Goal: Find specific page/section: Find specific page/section

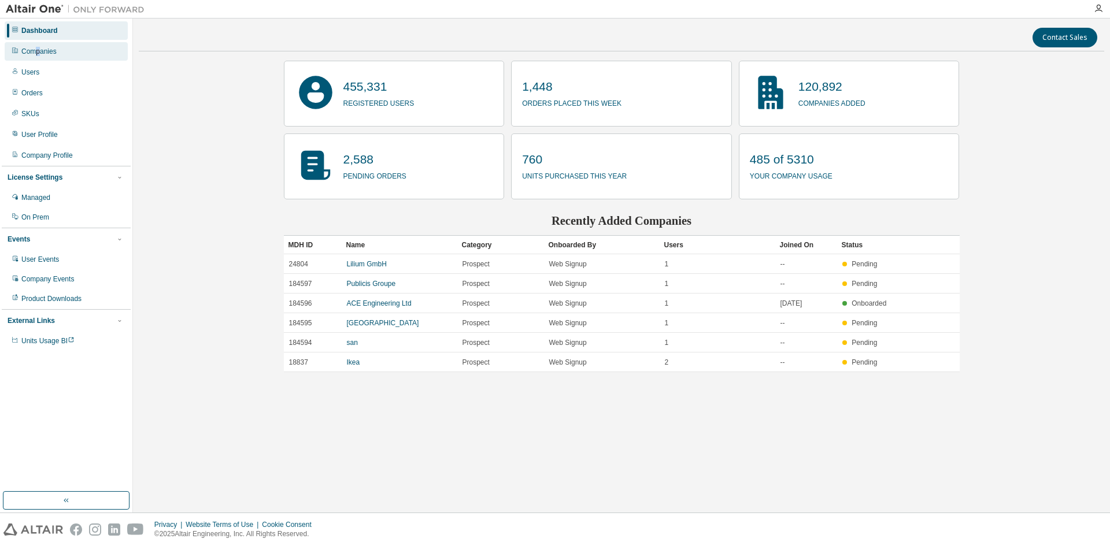
click at [38, 49] on div "Companies" at bounding box center [38, 51] width 35 height 9
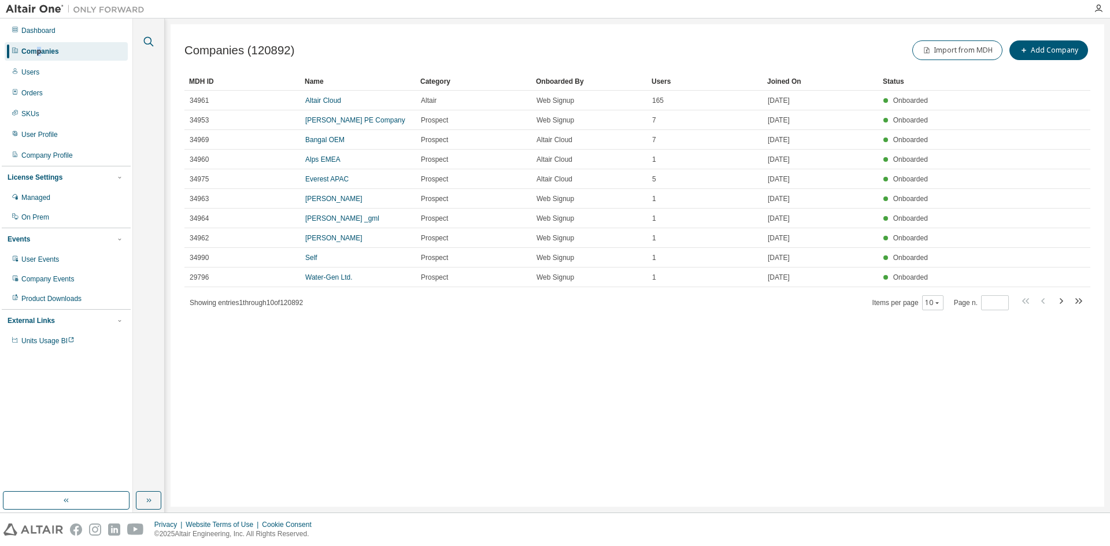
click at [152, 42] on icon "button" at bounding box center [149, 42] width 14 height 14
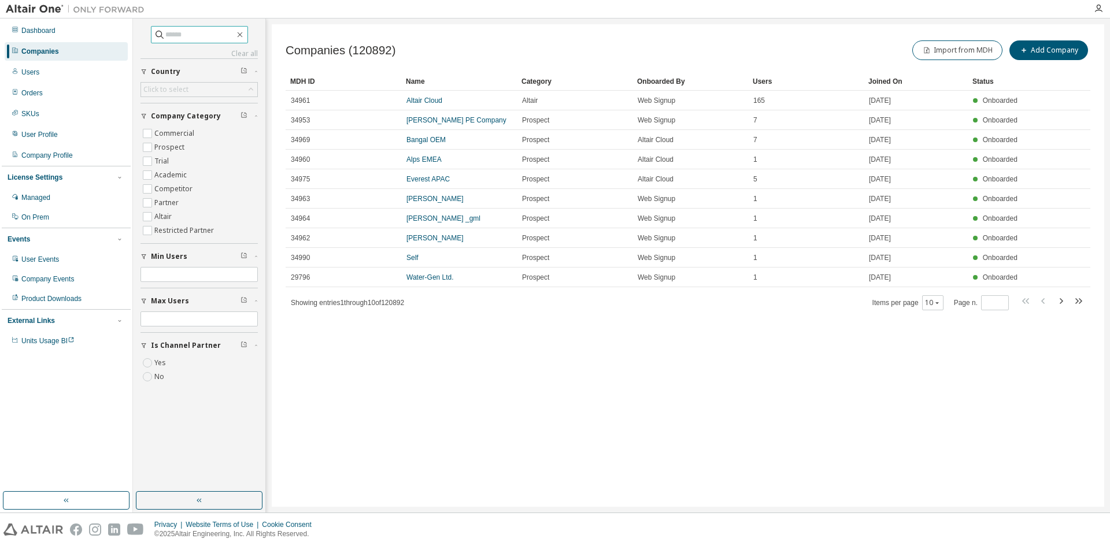
click at [173, 31] on input "text" at bounding box center [199, 35] width 69 height 12
paste input "**********"
type input "**********"
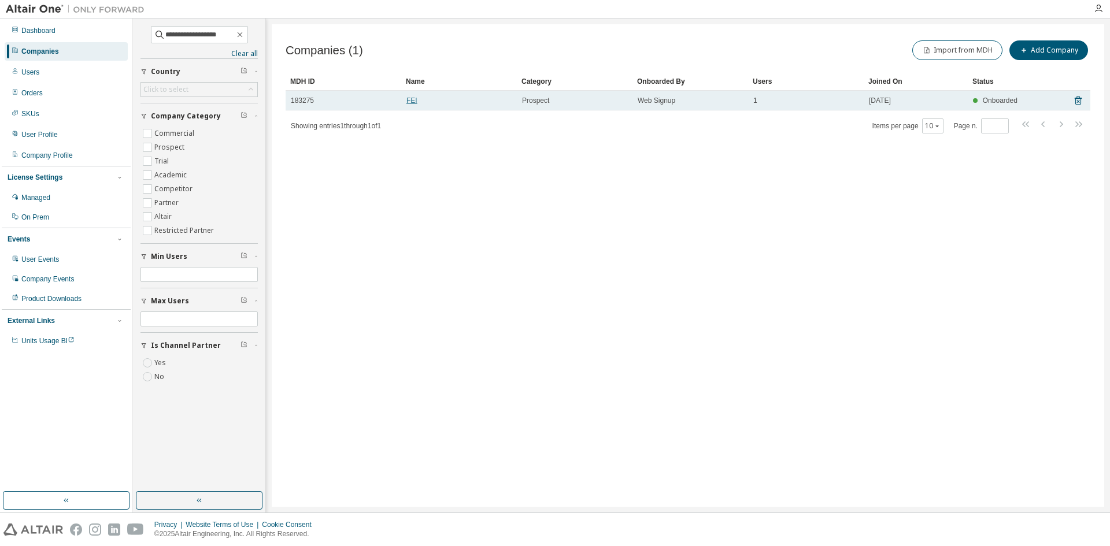
click at [410, 101] on link "FEI" at bounding box center [412, 101] width 11 height 8
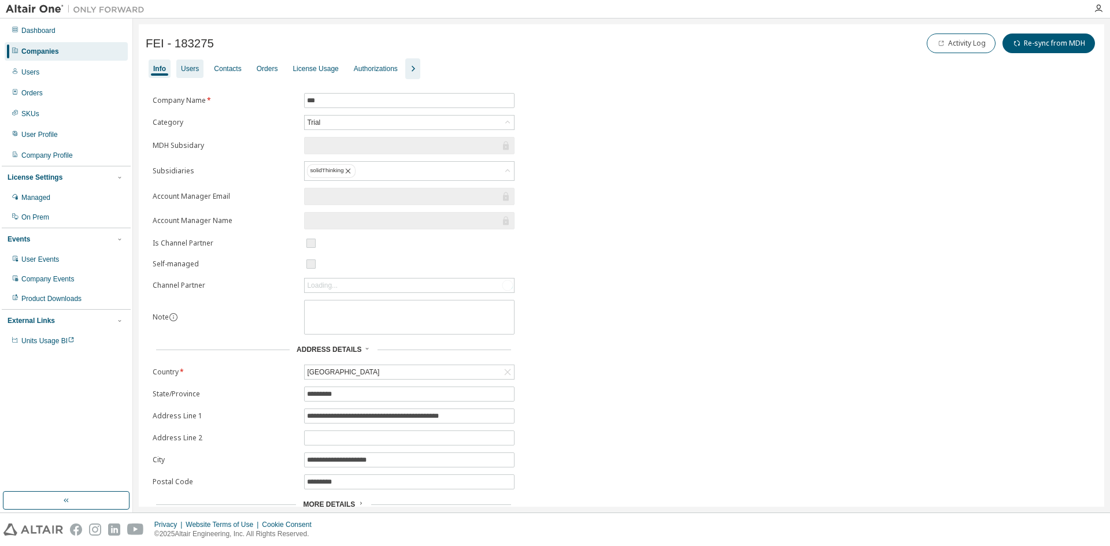
click at [190, 65] on div "Users" at bounding box center [190, 68] width 18 height 9
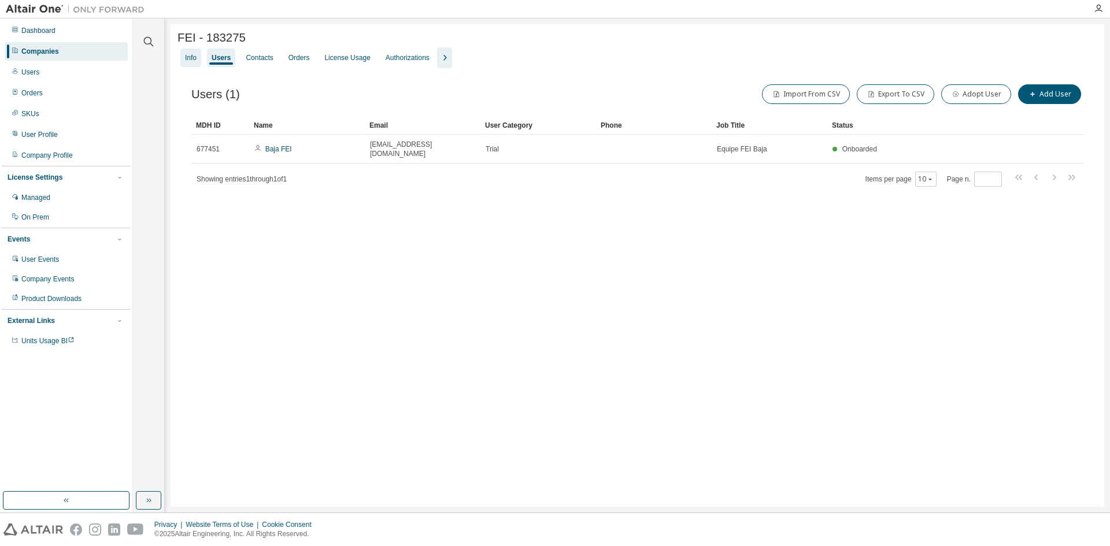
click at [188, 60] on div "Info" at bounding box center [191, 57] width 12 height 9
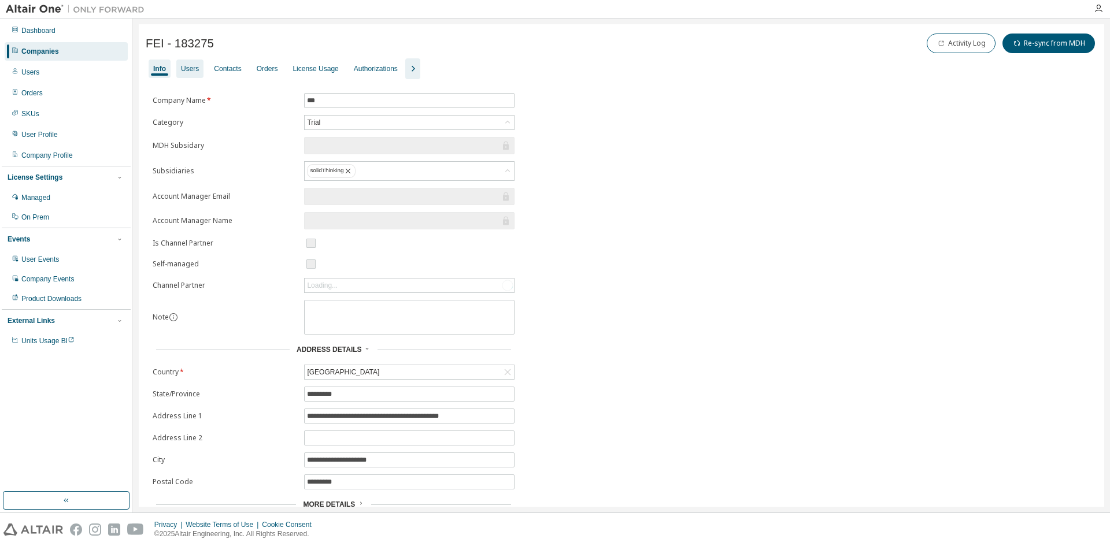
click at [193, 64] on div "Users" at bounding box center [190, 68] width 18 height 9
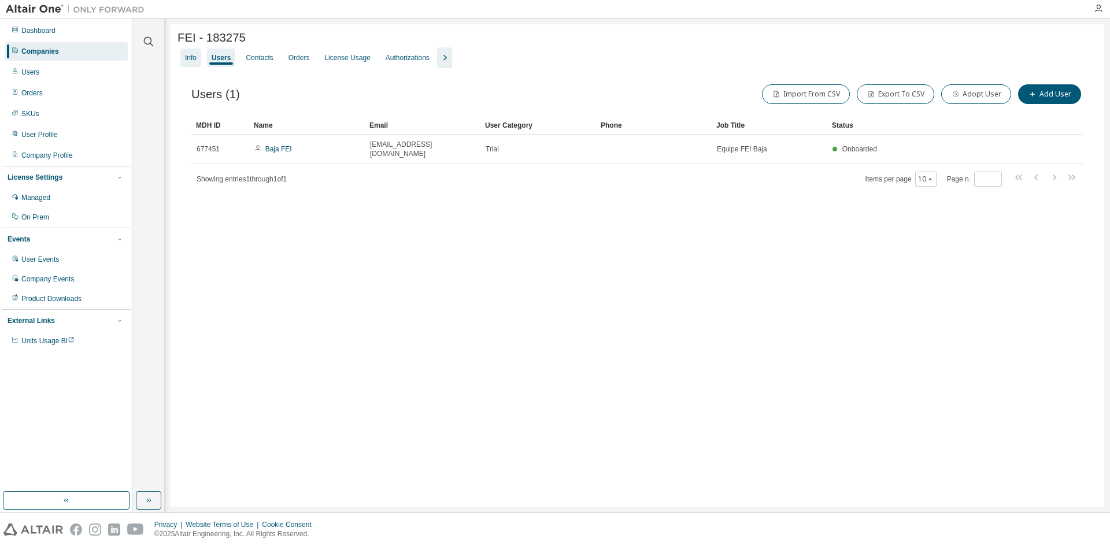
click at [187, 60] on div "Info" at bounding box center [191, 57] width 12 height 9
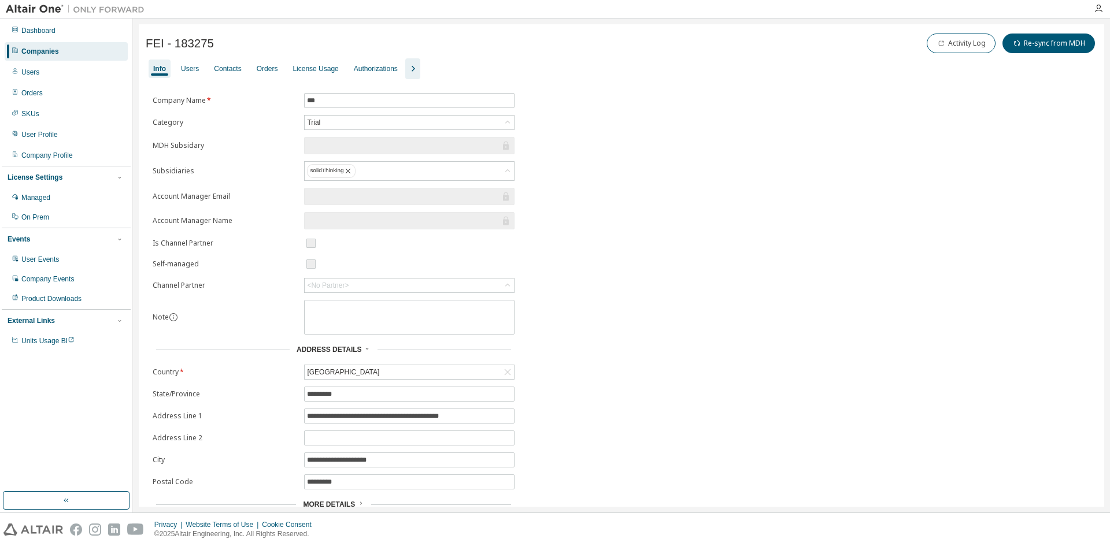
scroll to position [39, 0]
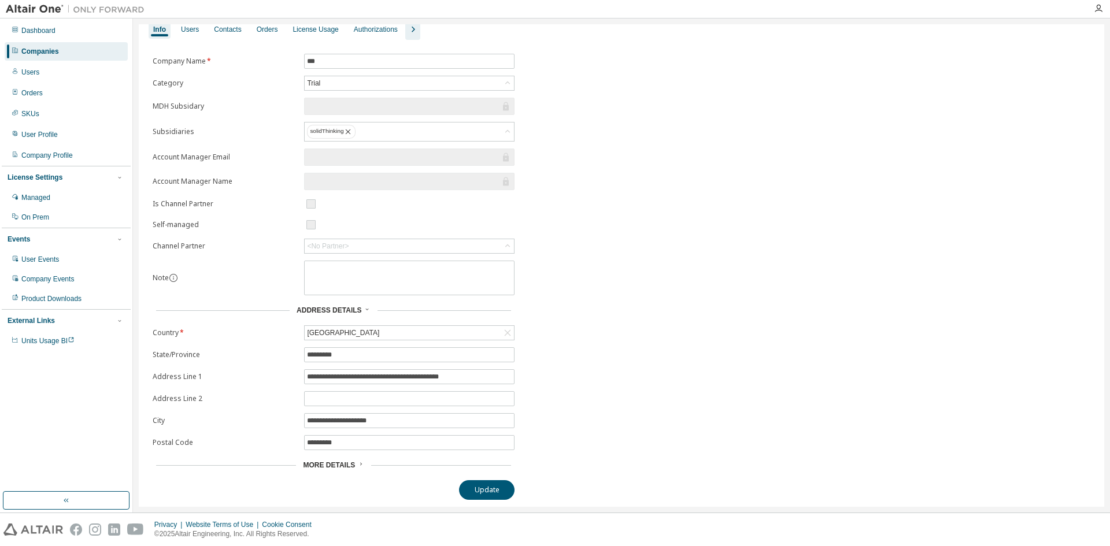
click at [356, 468] on div "More Details" at bounding box center [333, 465] width 61 height 9
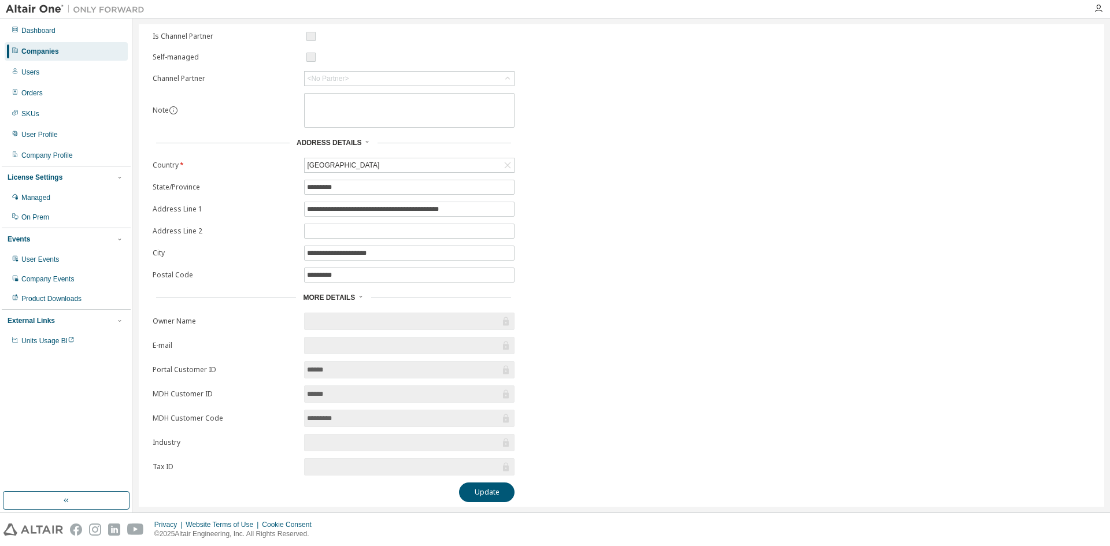
scroll to position [209, 0]
drag, startPoint x: 326, startPoint y: 418, endPoint x: 304, endPoint y: 418, distance: 22.0
click at [304, 417] on span "*********" at bounding box center [409, 416] width 210 height 17
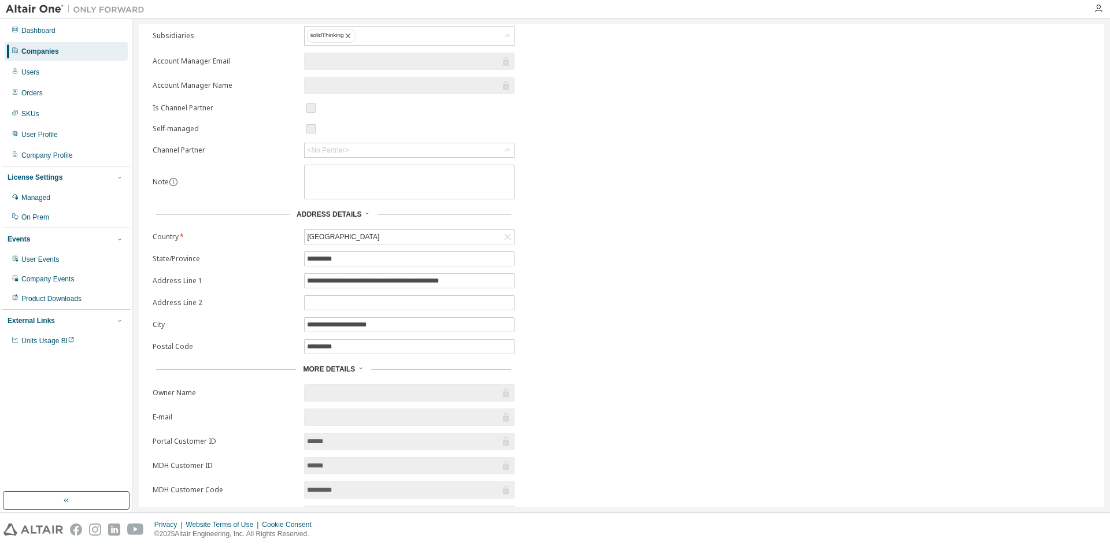
scroll to position [0, 0]
